Goal: Transaction & Acquisition: Download file/media

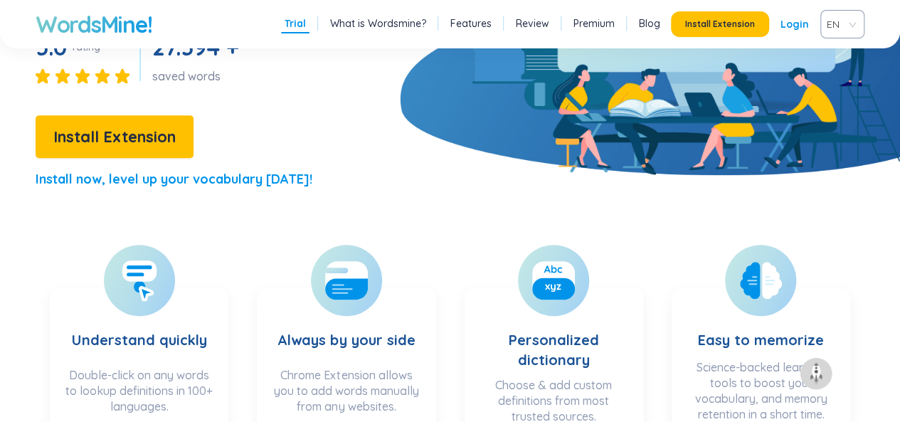
scroll to position [356, 0]
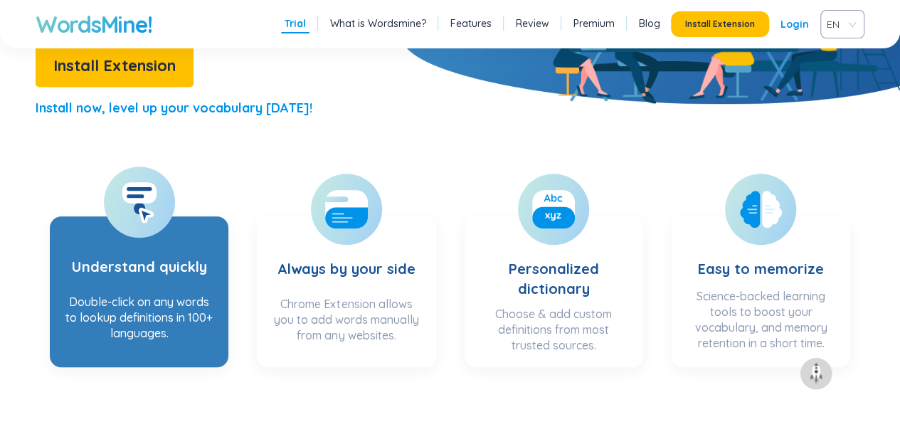
click at [157, 210] on div at bounding box center [139, 202] width 71 height 71
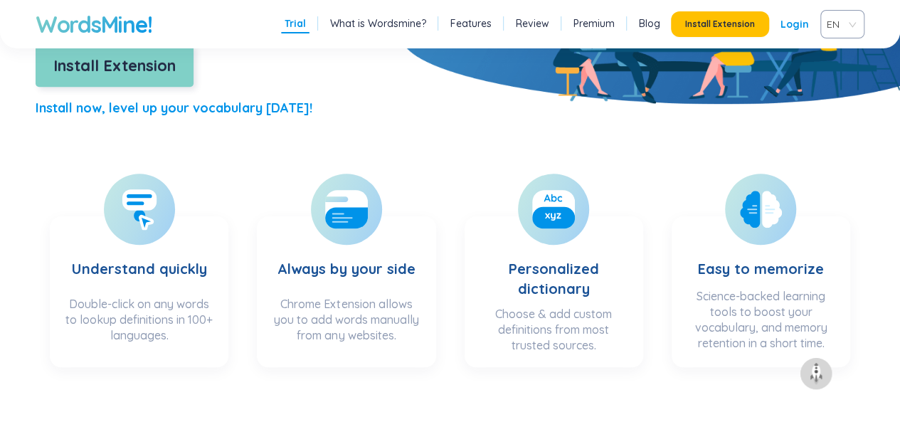
click at [104, 61] on span "Install Extension" at bounding box center [114, 65] width 122 height 25
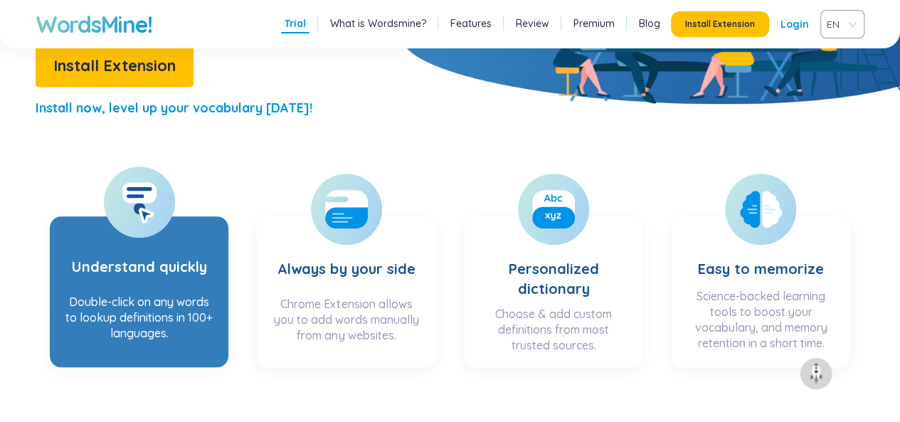
click at [154, 228] on h3 "Understand quickly" at bounding box center [139, 257] width 135 height 58
click at [148, 226] on div at bounding box center [139, 202] width 71 height 71
click at [141, 311] on div "Double-click on any words to lookup definitions in 100+ languages." at bounding box center [139, 322] width 150 height 57
click at [135, 194] on rect at bounding box center [139, 192] width 34 height 21
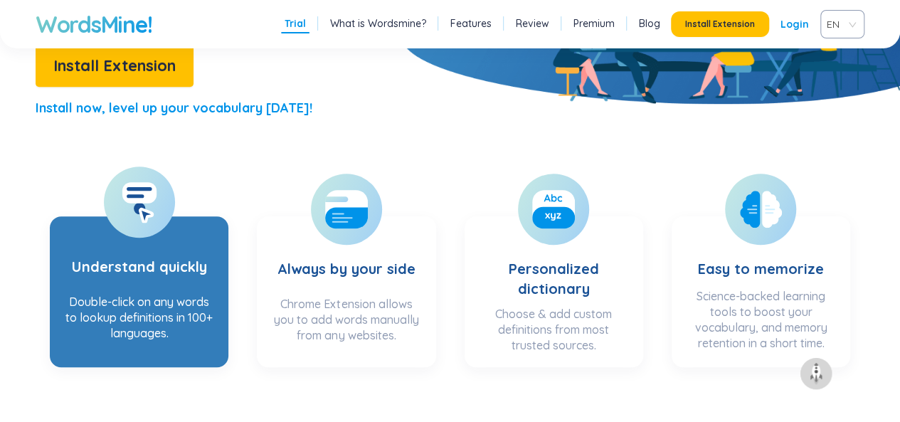
click at [81, 273] on h3 "Understand quickly" at bounding box center [139, 257] width 135 height 58
drag, startPoint x: 153, startPoint y: 262, endPoint x: 154, endPoint y: 238, distance: 23.5
click at [155, 262] on h3 "Understand quickly" at bounding box center [139, 257] width 135 height 58
click at [147, 224] on div at bounding box center [139, 202] width 71 height 71
click at [147, 221] on icon at bounding box center [146, 215] width 12 height 13
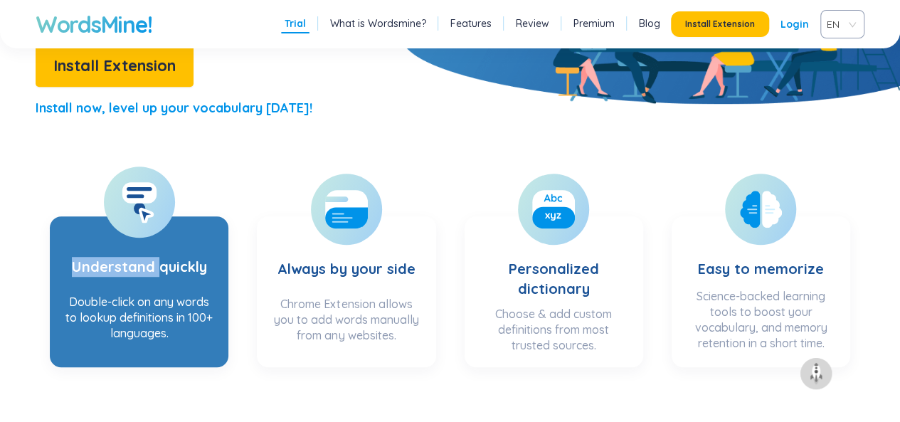
click at [147, 221] on icon at bounding box center [146, 215] width 12 height 13
click at [147, 220] on icon at bounding box center [146, 215] width 12 height 13
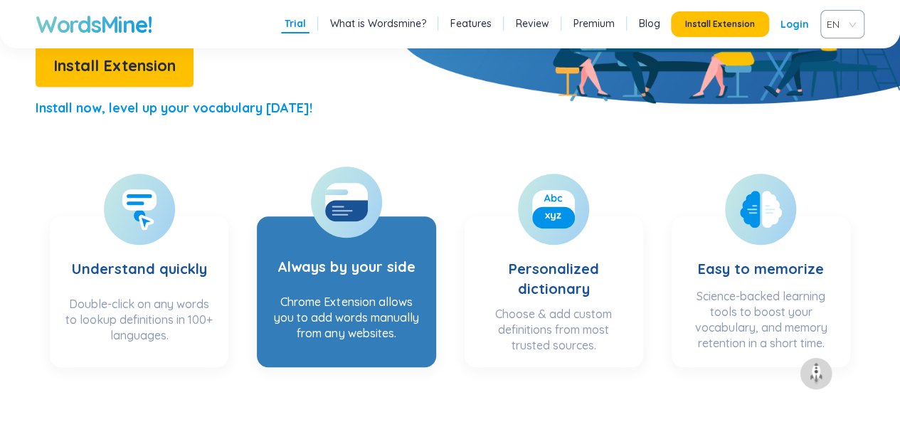
click at [355, 228] on h3 "Always by your side" at bounding box center [346, 257] width 137 height 58
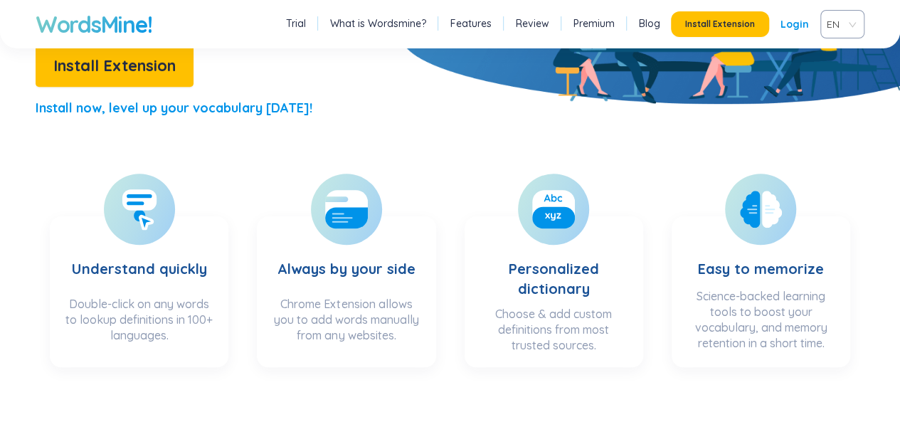
scroll to position [142, 0]
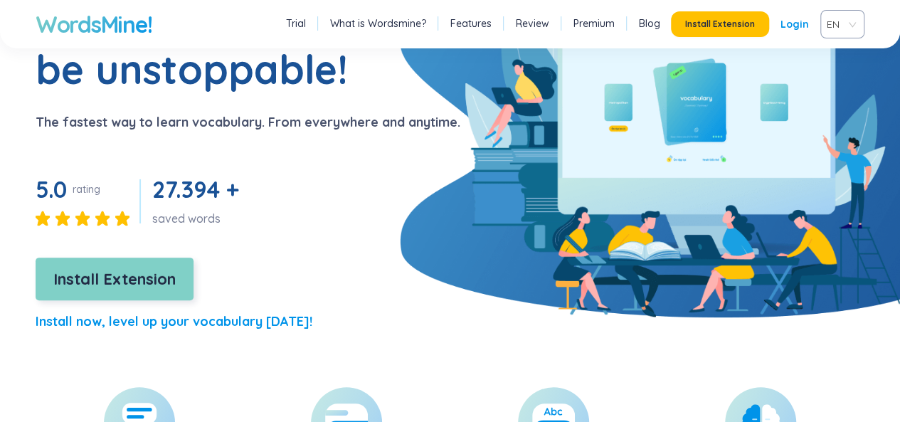
click at [131, 275] on span "Install Extension" at bounding box center [114, 279] width 122 height 25
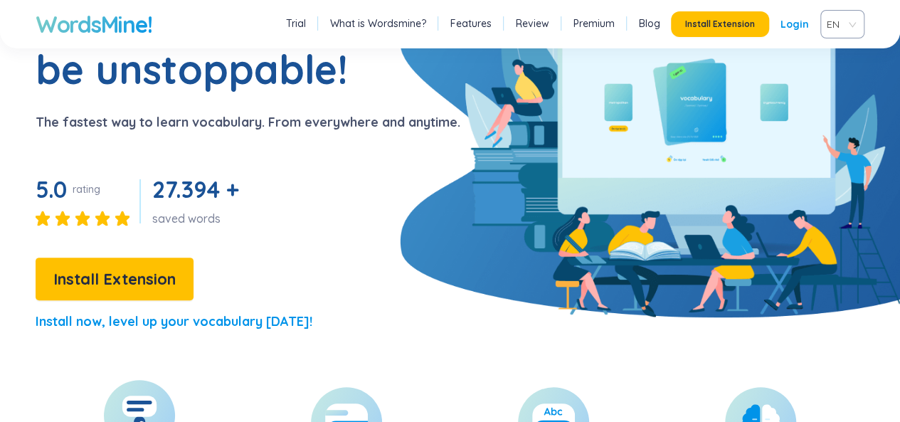
scroll to position [356, 0]
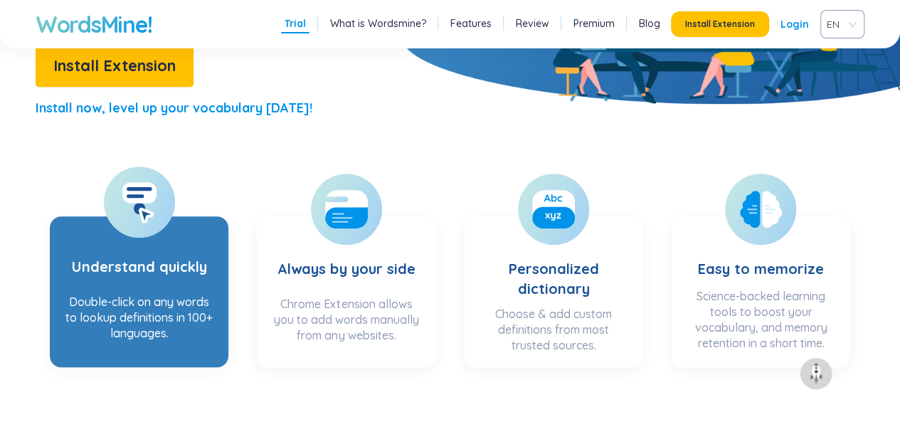
click at [171, 261] on h3 "Understand quickly" at bounding box center [139, 257] width 135 height 58
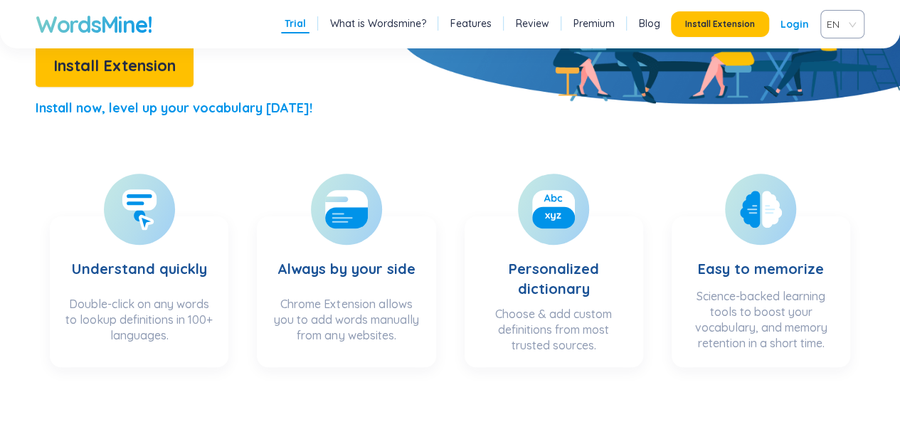
scroll to position [142, 0]
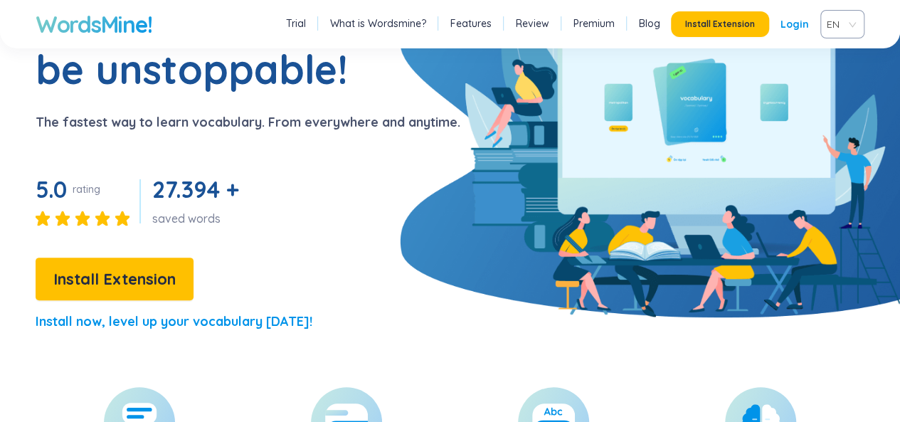
click at [186, 329] on p "Install now, level up your vocabulary [DATE]!" at bounding box center [174, 322] width 277 height 20
click at [182, 324] on p "Install now, level up your vocabulary [DATE]!" at bounding box center [174, 322] width 277 height 20
click at [21, 307] on div "Learn any words, be unstoppable! The fastest way to learn vocabulary. From ever…" at bounding box center [230, 167] width 461 height 354
click at [727, 33] on button "Install Extension" at bounding box center [720, 24] width 98 height 26
